Goal: Task Accomplishment & Management: Complete application form

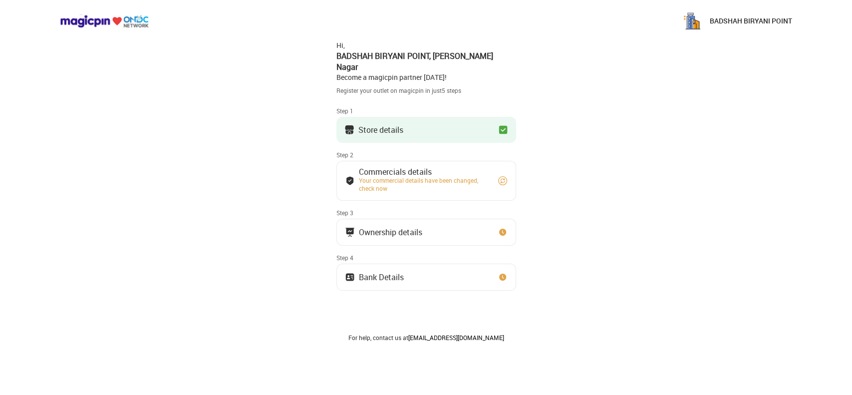
click at [456, 117] on button "Store details" at bounding box center [426, 130] width 180 height 26
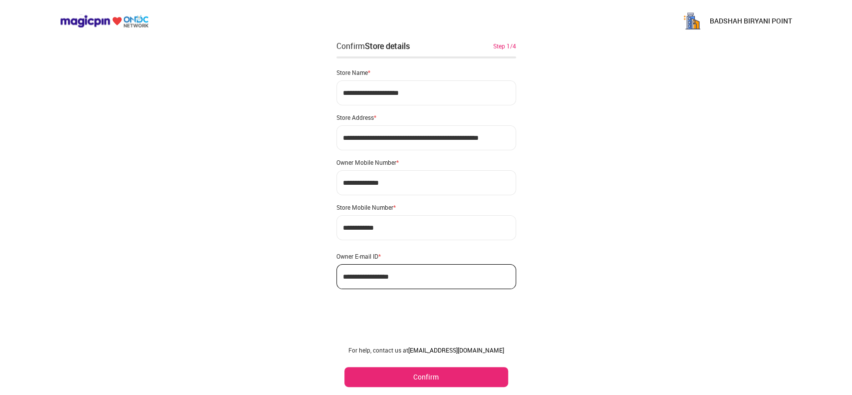
click at [451, 37] on div "BADSHAH BIRYANI POINT" at bounding box center [426, 21] width 852 height 42
click at [477, 381] on button "Confirm" at bounding box center [426, 377] width 164 height 20
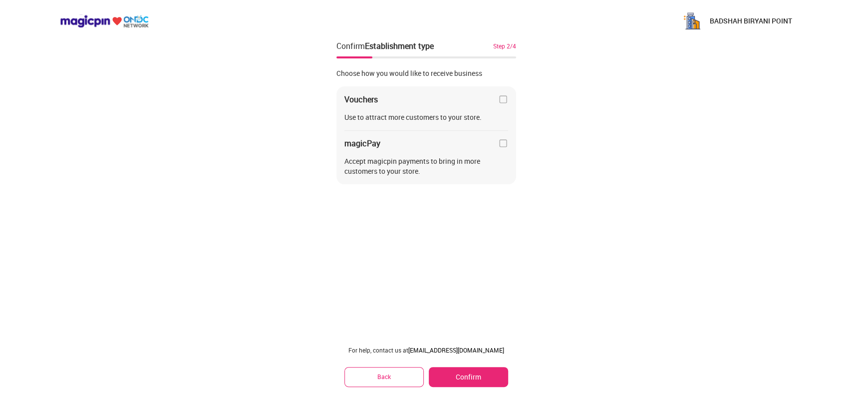
click at [467, 387] on div "For help, contact us at partner@magicpin.in Back Confirm" at bounding box center [426, 366] width 180 height 57
click at [469, 379] on button "Confirm" at bounding box center [468, 377] width 79 height 20
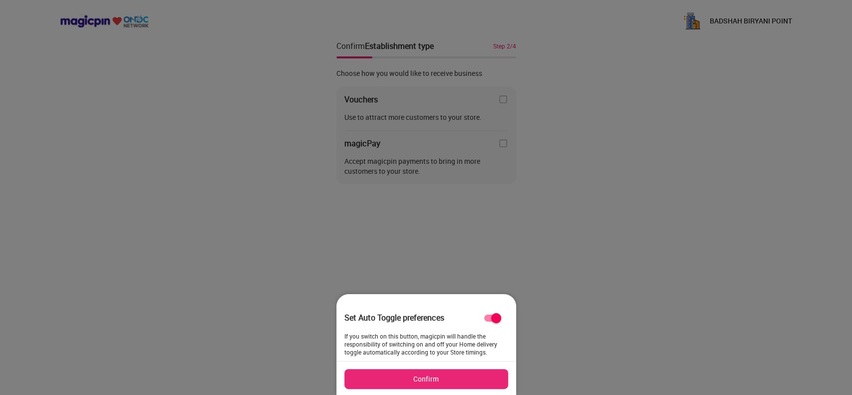
click at [460, 379] on button "Confirm" at bounding box center [426, 379] width 164 height 20
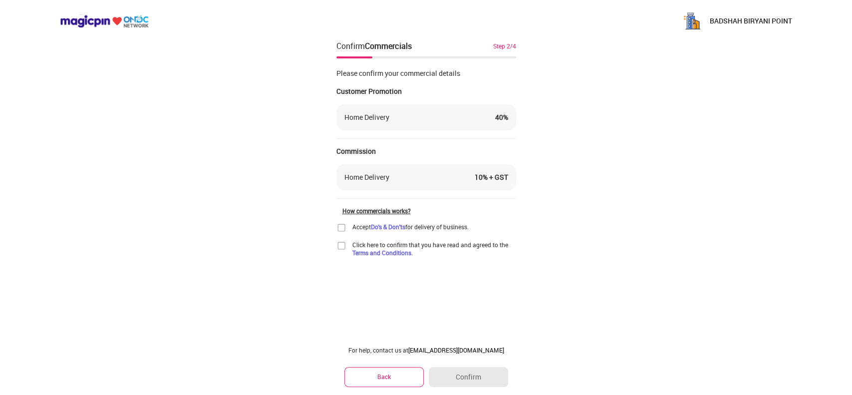
click at [339, 229] on img at bounding box center [341, 228] width 10 height 10
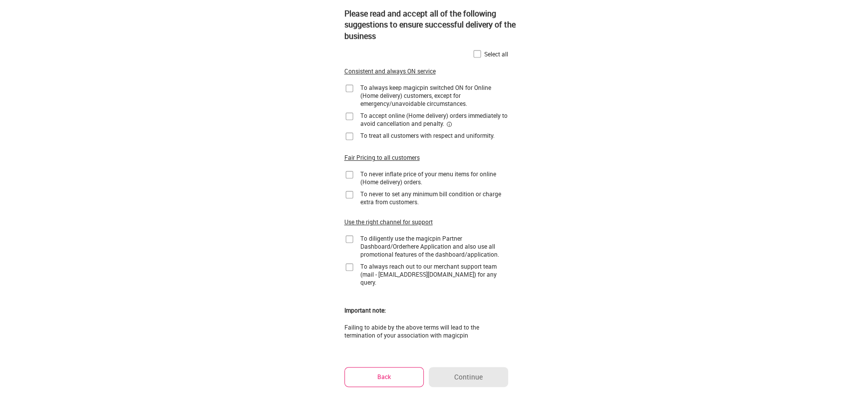
click at [472, 54] on img at bounding box center [477, 54] width 10 height 10
click at [480, 374] on button "Continue" at bounding box center [468, 377] width 79 height 20
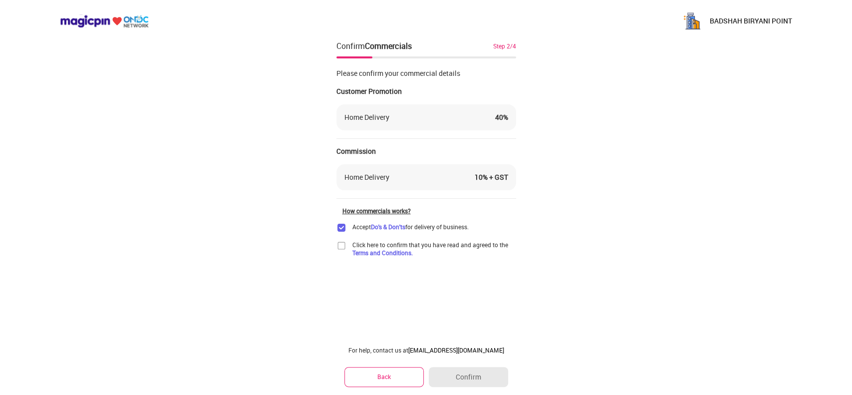
click at [334, 243] on div "BADSHAH BIRYANI POINT Confirm Commercials Step 2/4 Please confirm your commerci…" at bounding box center [426, 197] width 852 height 395
click at [340, 243] on img at bounding box center [341, 246] width 10 height 10
click at [495, 386] on button "Confirm" at bounding box center [468, 377] width 79 height 20
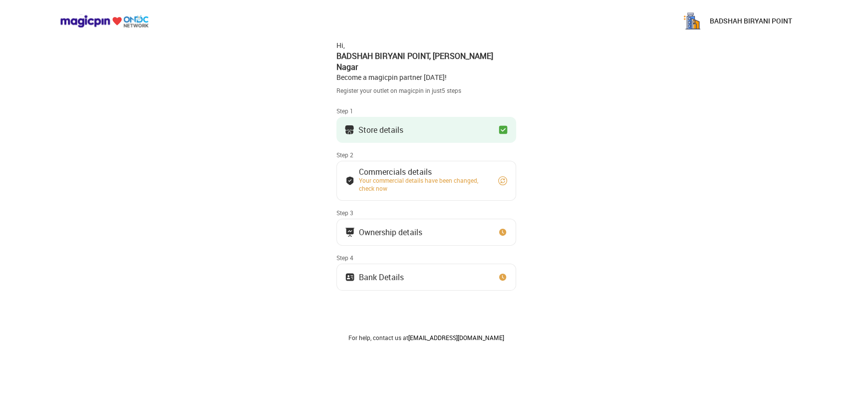
click at [503, 176] on img at bounding box center [503, 181] width 10 height 10
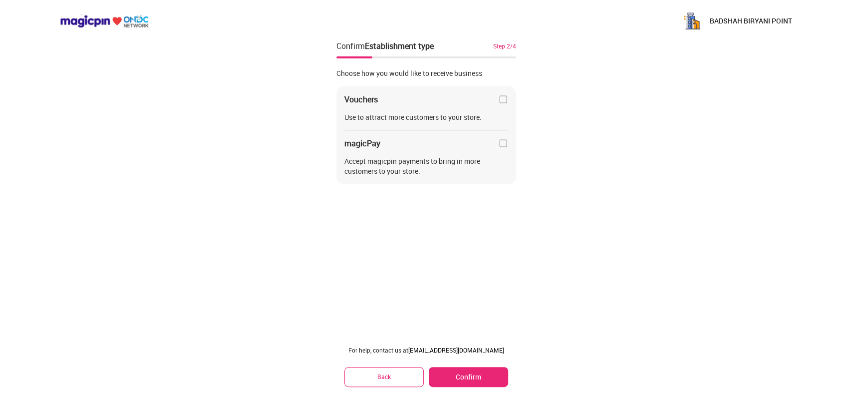
click at [392, 382] on button "Back" at bounding box center [384, 376] width 80 height 19
